Goal: Navigation & Orientation: Find specific page/section

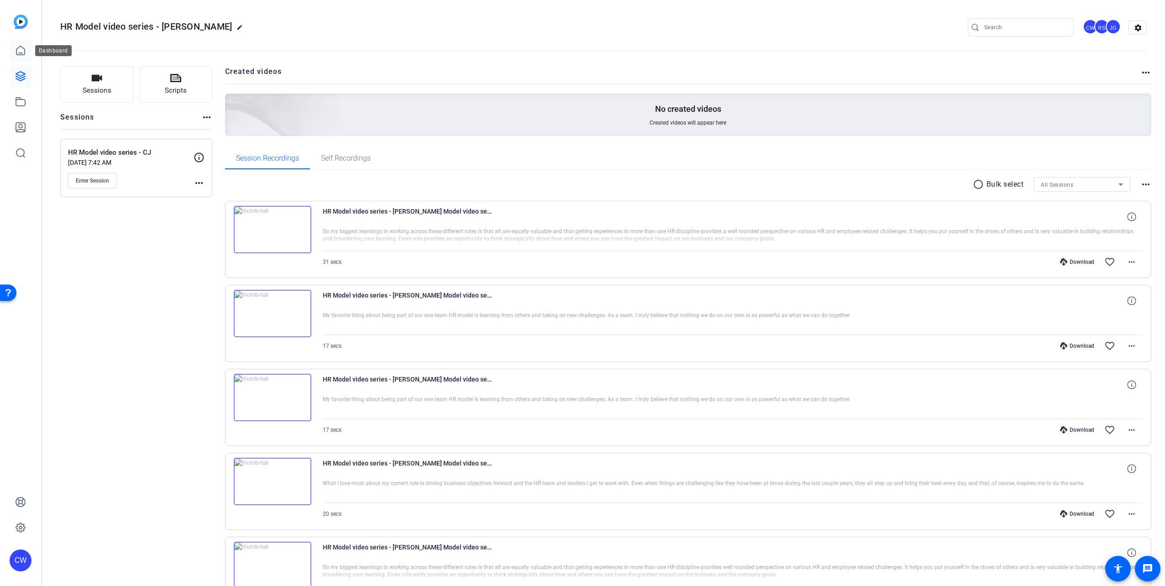
click at [19, 46] on icon at bounding box center [20, 50] width 11 height 11
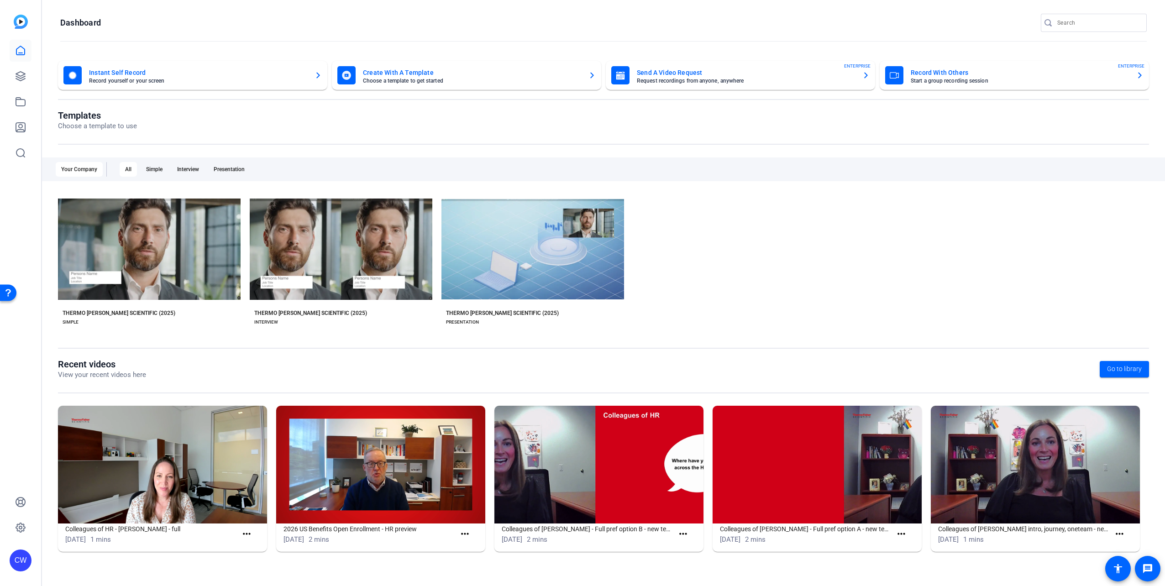
drag, startPoint x: 1133, startPoint y: 188, endPoint x: 1133, endPoint y: 293, distance: 105.0
click at [1133, 190] on div "Templates Choose a template to use Your Company All Simple Interview Presentati…" at bounding box center [603, 234] width 1091 height 249
click at [17, 100] on icon at bounding box center [20, 101] width 11 height 11
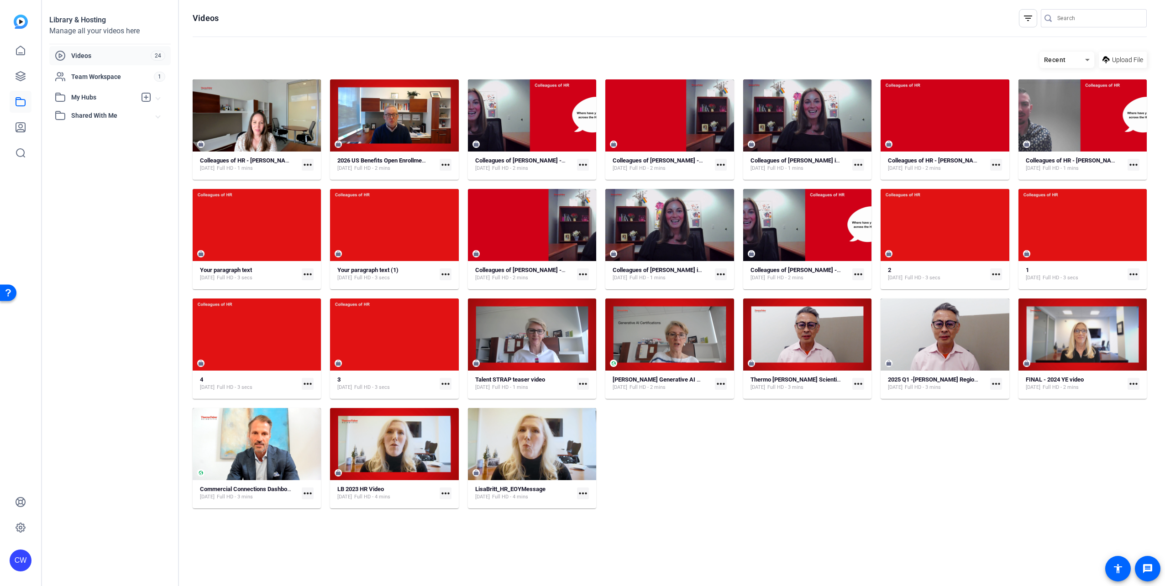
click at [310, 164] on mat-icon "more_horiz" at bounding box center [308, 165] width 12 height 12
drag, startPoint x: 759, startPoint y: 498, endPoint x: 516, endPoint y: 259, distance: 340.8
click at [759, 498] on div at bounding box center [582, 293] width 1165 height 586
click at [15, 50] on link at bounding box center [21, 51] width 22 height 22
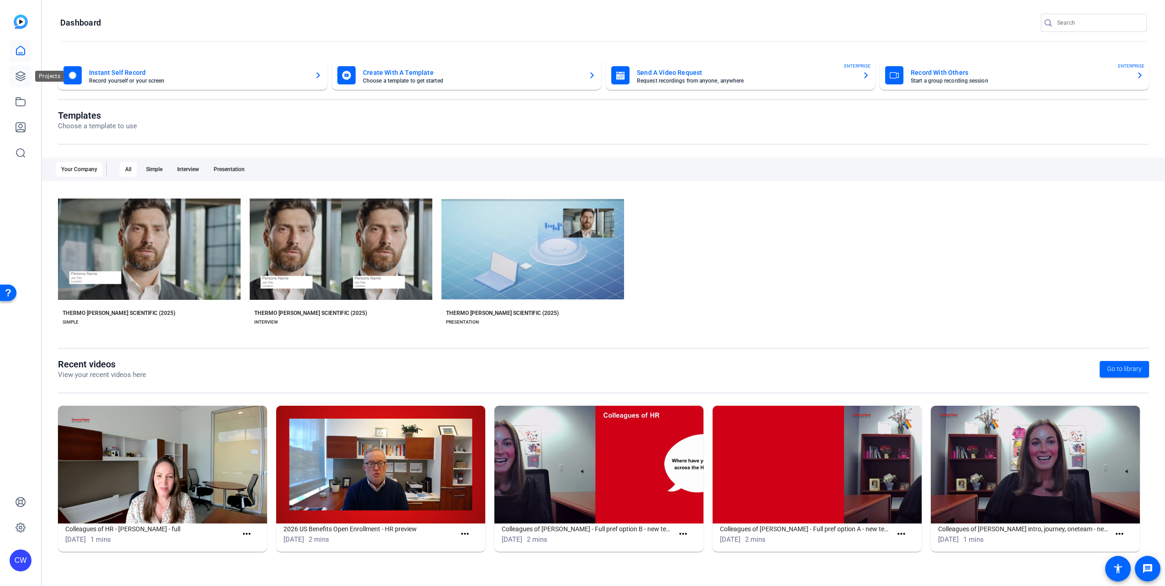
click at [20, 73] on icon at bounding box center [20, 76] width 11 height 11
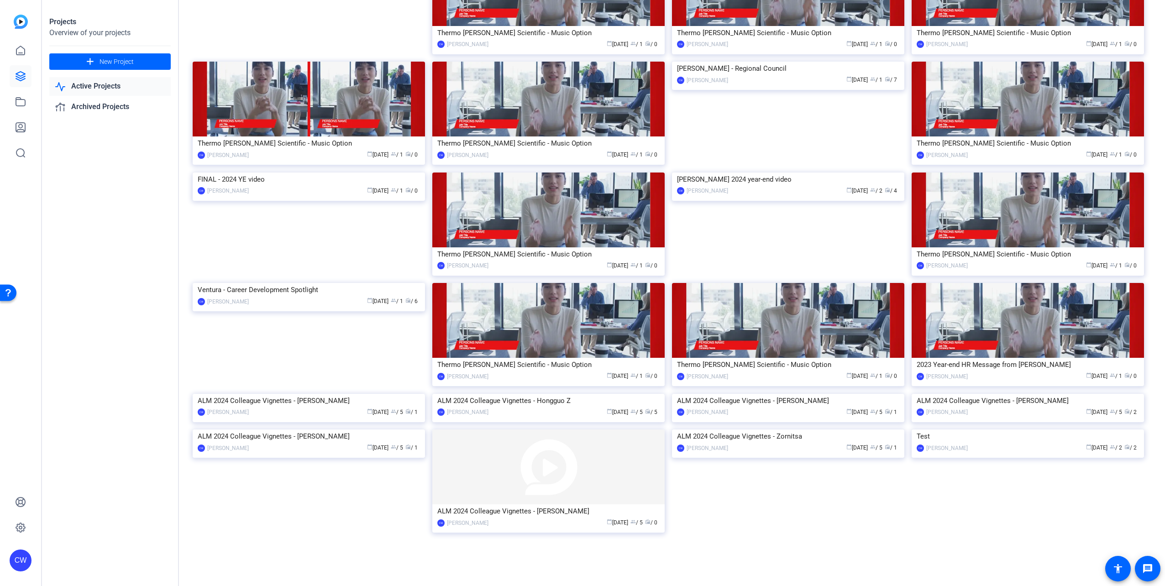
scroll to position [744, 0]
